Goal: Task Accomplishment & Management: Use online tool/utility

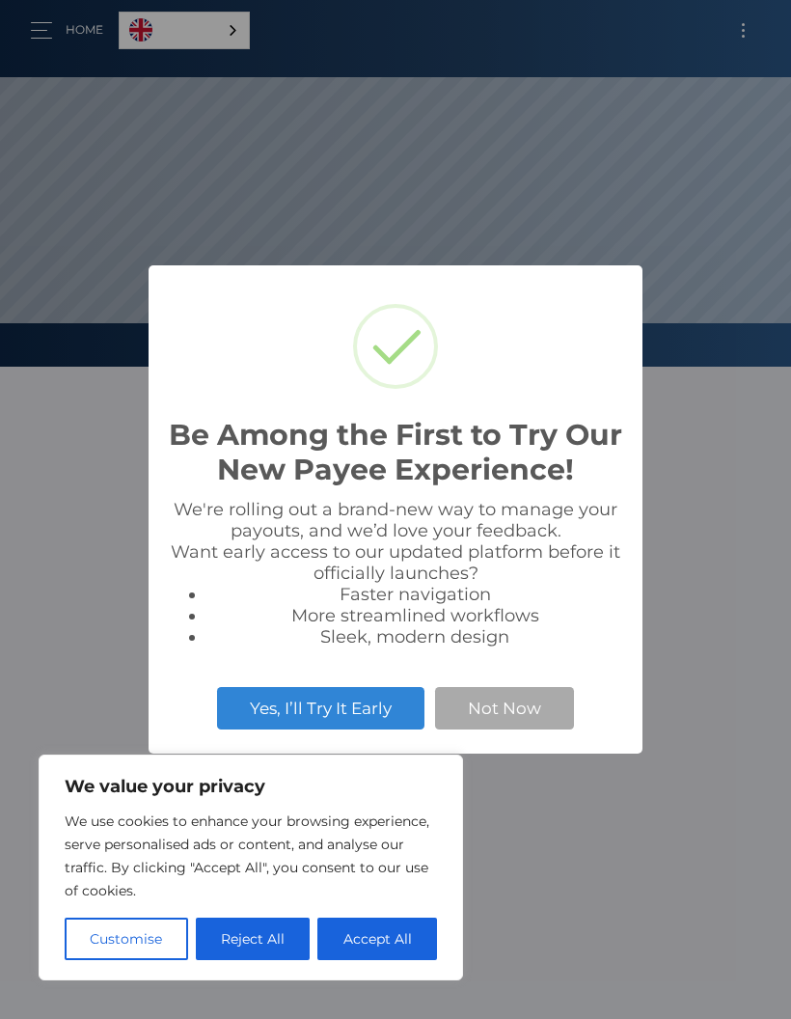
scroll to position [367, 791]
click at [382, 937] on button "Accept All" at bounding box center [377, 939] width 120 height 42
checkbox input "true"
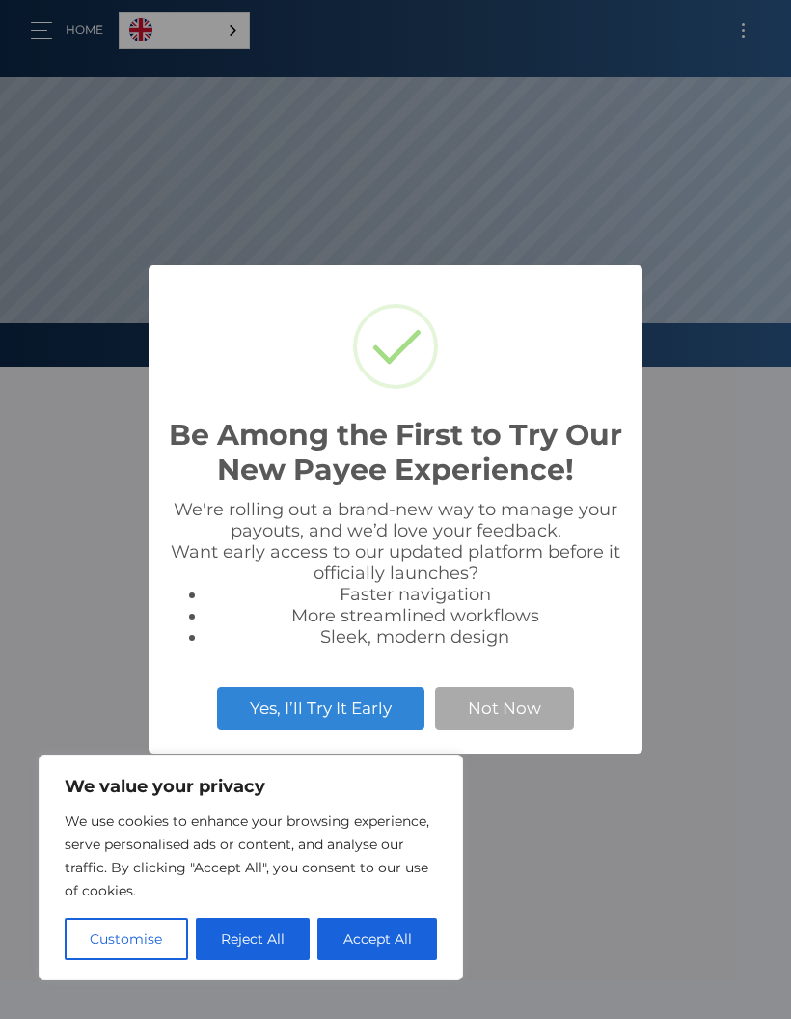
checkbox input "true"
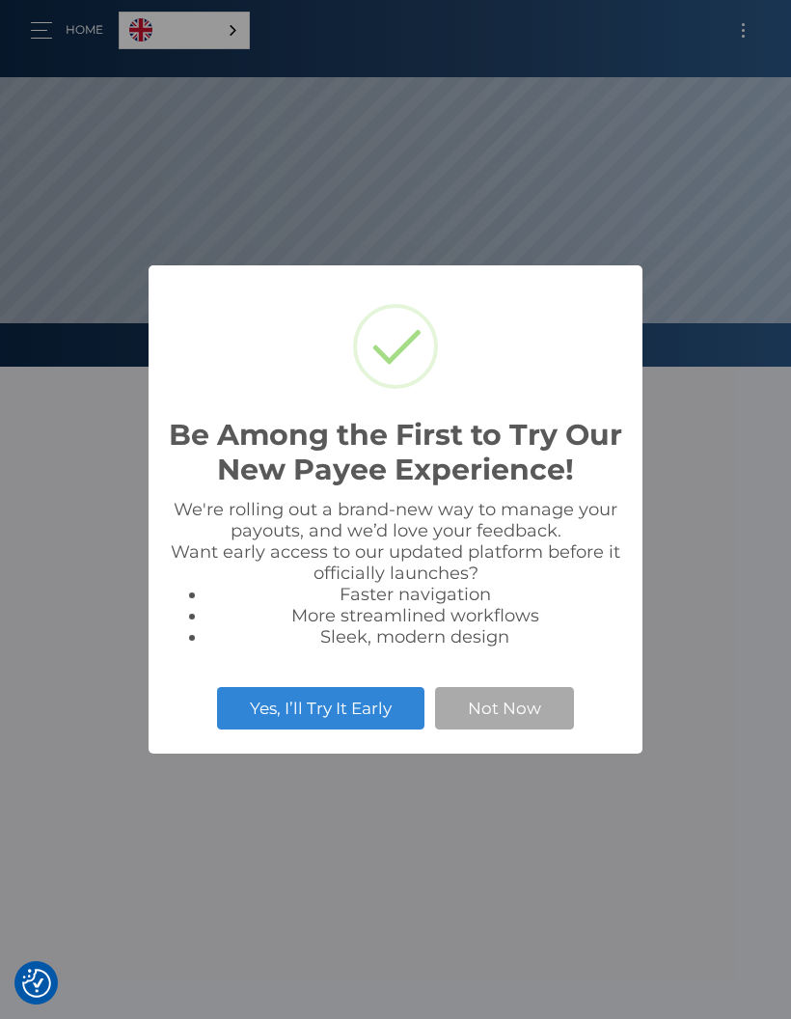
click at [522, 712] on button "Not Now" at bounding box center [504, 708] width 139 height 42
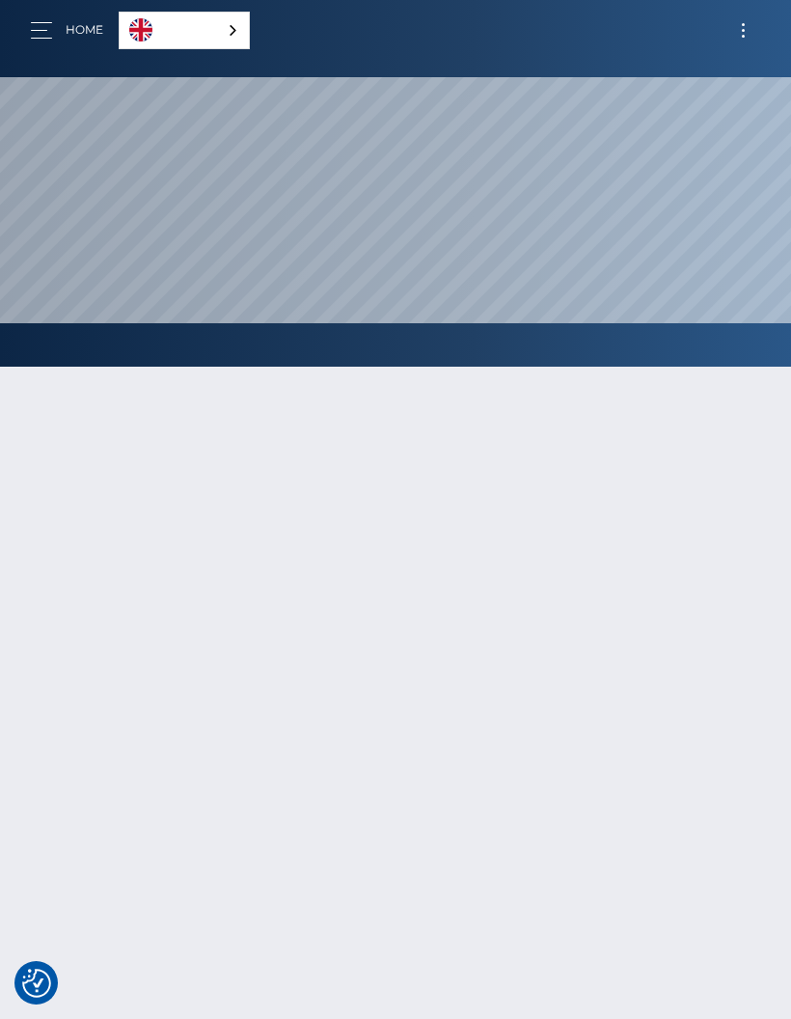
click at [39, 55] on nav "Home English Español 中文 (简体) Português ([GEOGRAPHIC_DATA]) Account Logout" at bounding box center [395, 30] width 791 height 60
click at [60, 41] on button "button" at bounding box center [48, 30] width 36 height 26
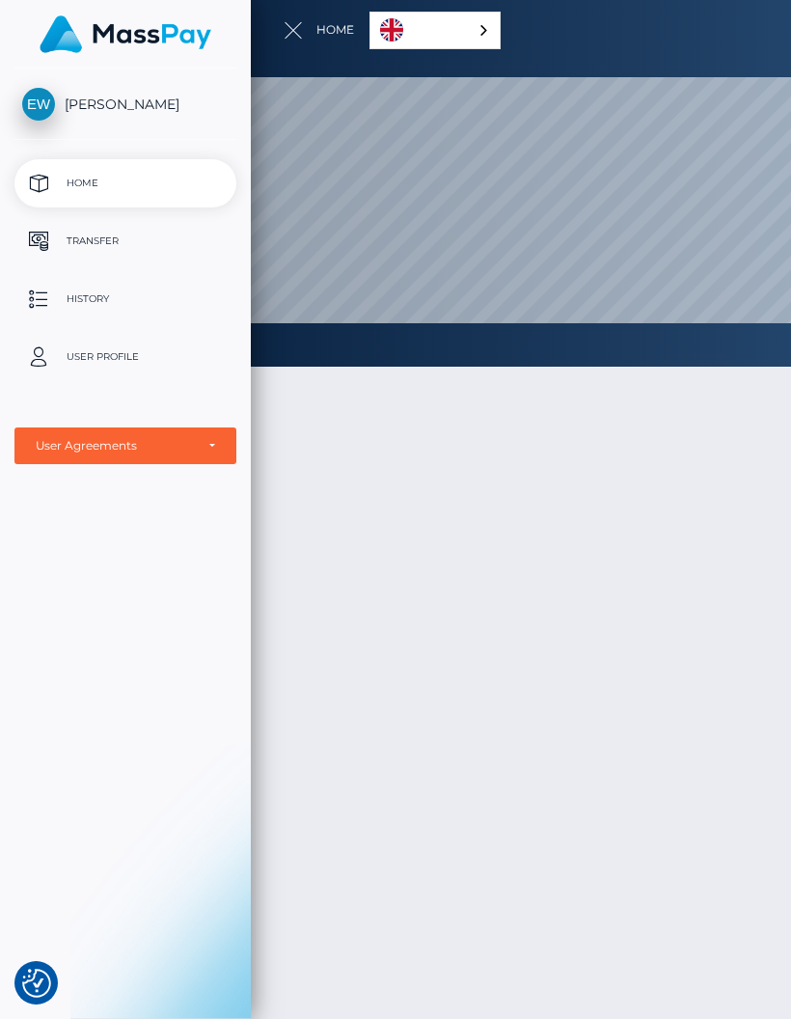
click at [125, 241] on p "Transfer" at bounding box center [125, 241] width 207 height 29
